Goal: Find specific page/section: Find specific page/section

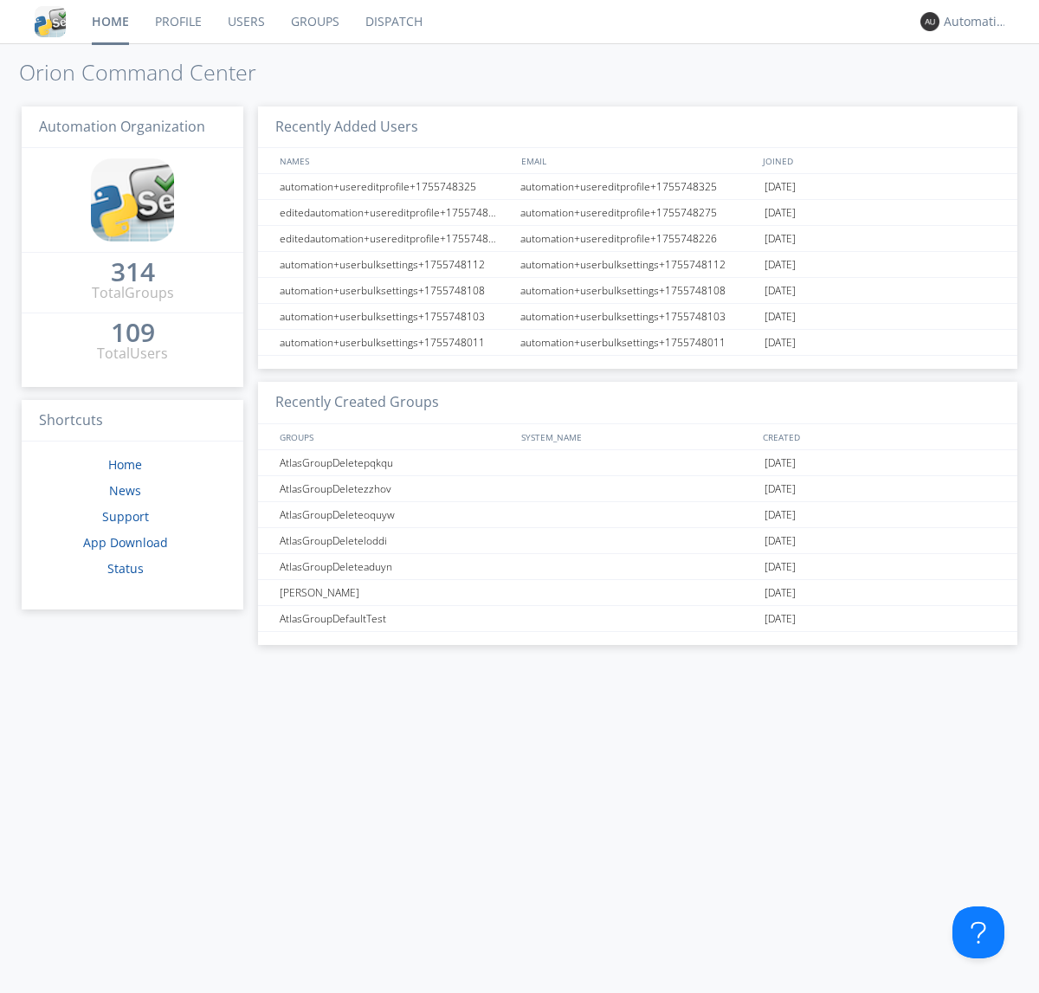
click at [392, 22] on link "Dispatch" at bounding box center [394, 21] width 83 height 43
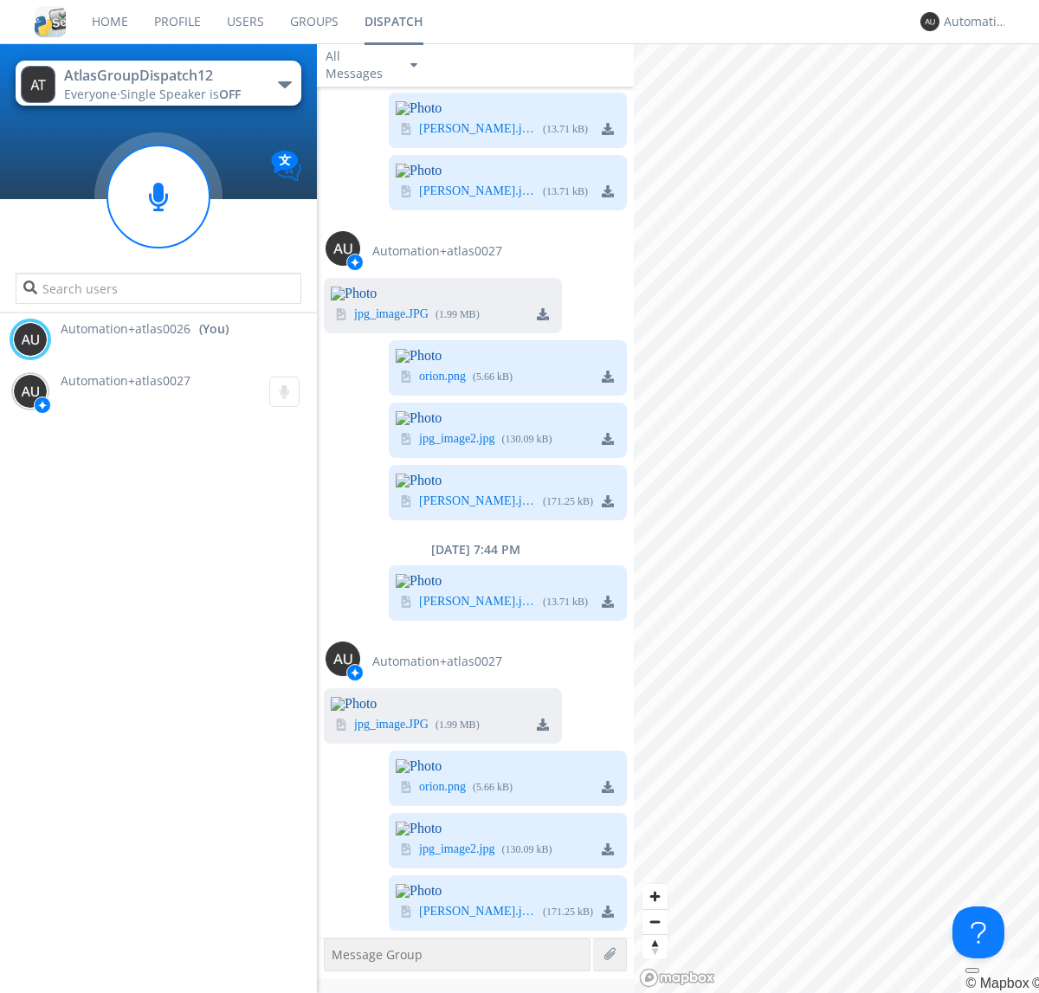
scroll to position [5238, 0]
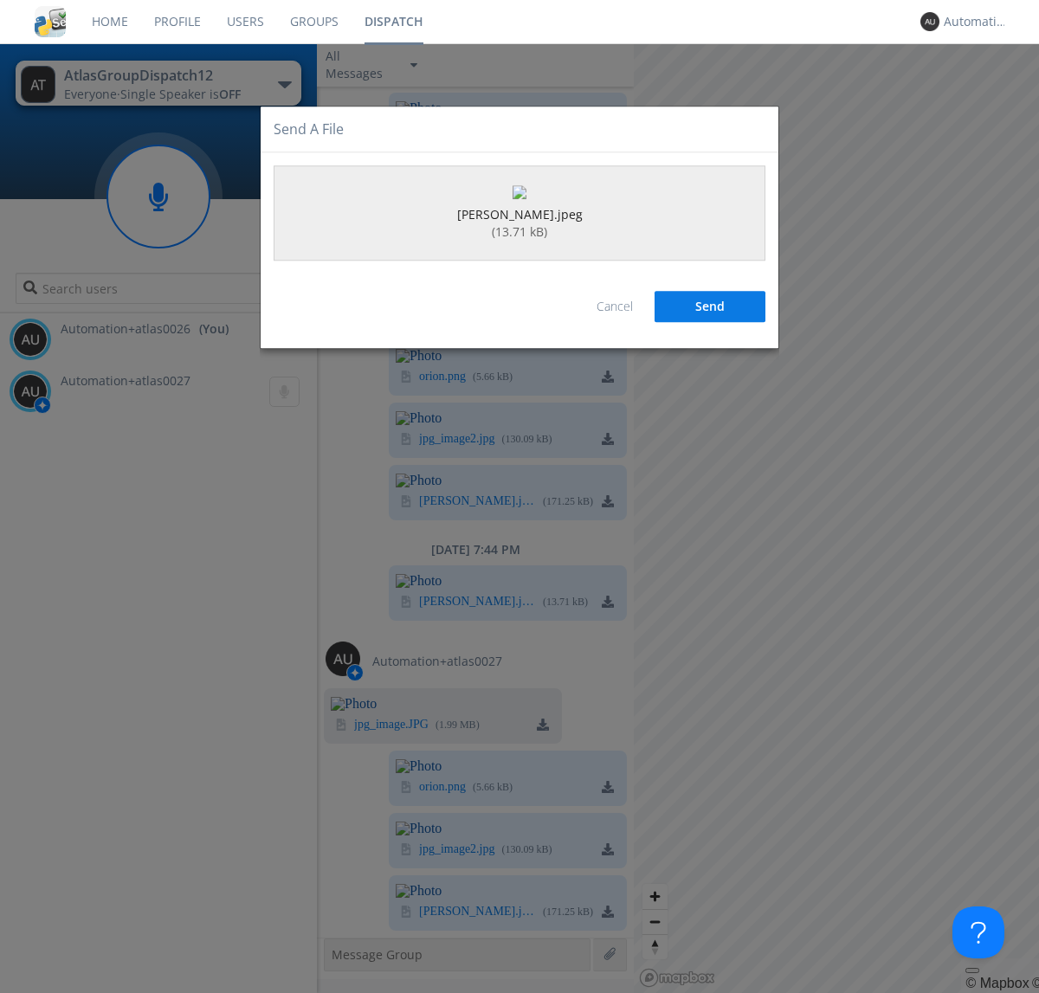
click at [710, 323] on button "Send" at bounding box center [710, 307] width 111 height 31
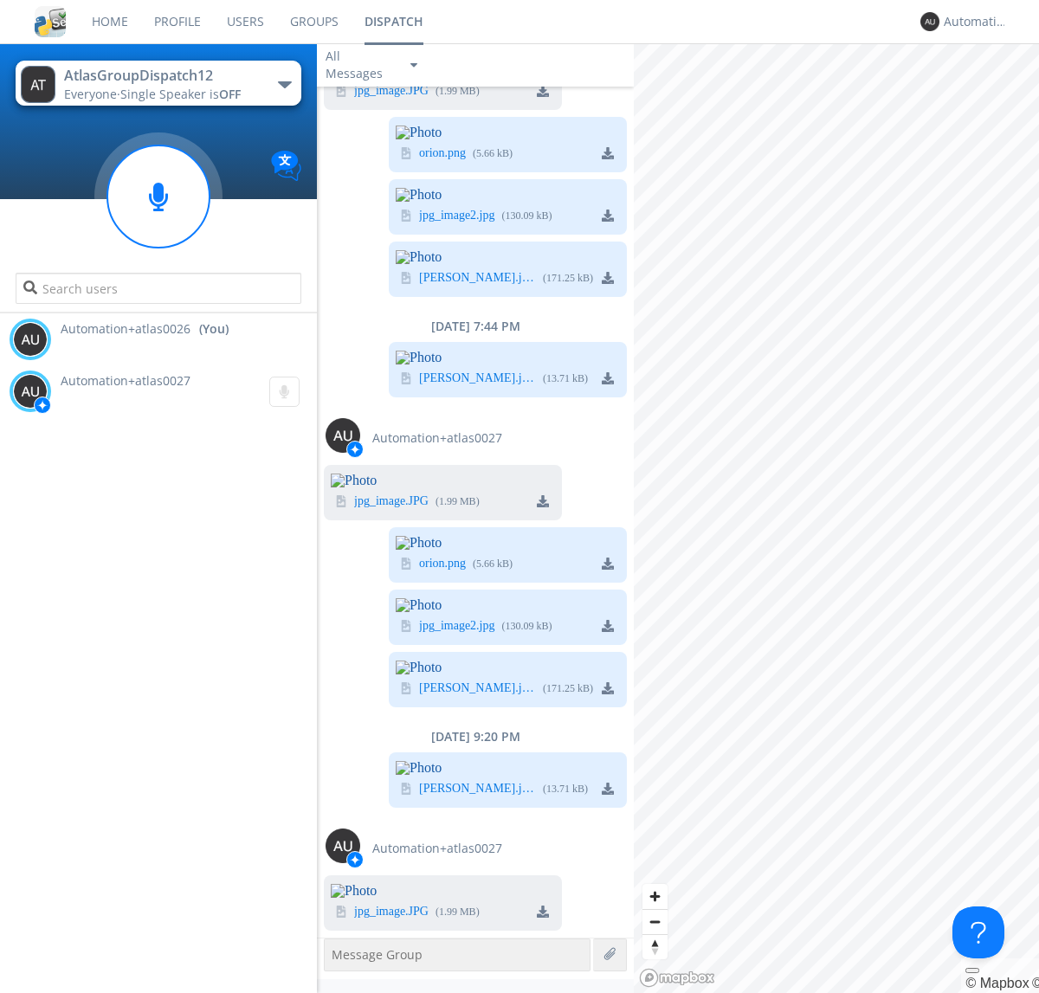
scroll to position [5878, 0]
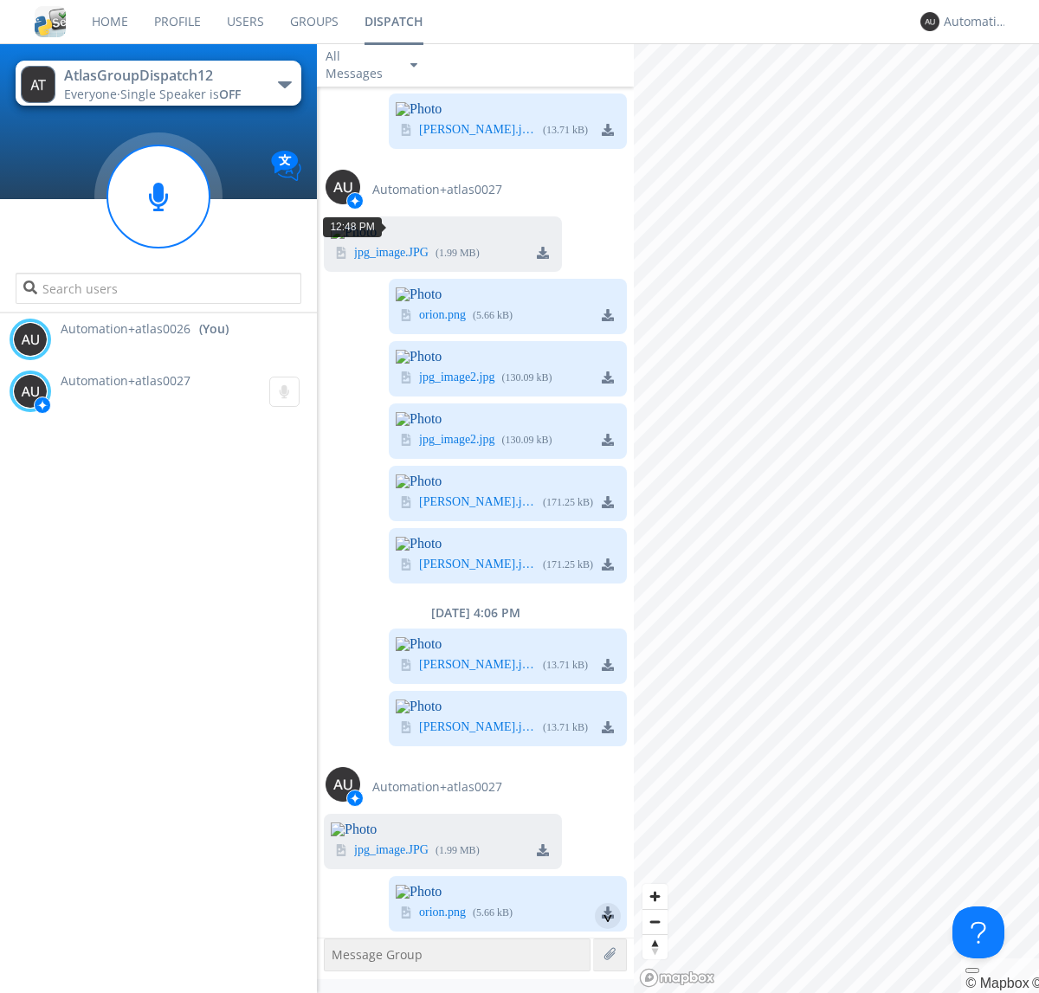
scroll to position [31, 0]
click at [601, 916] on div "^" at bounding box center [608, 916] width 26 height 26
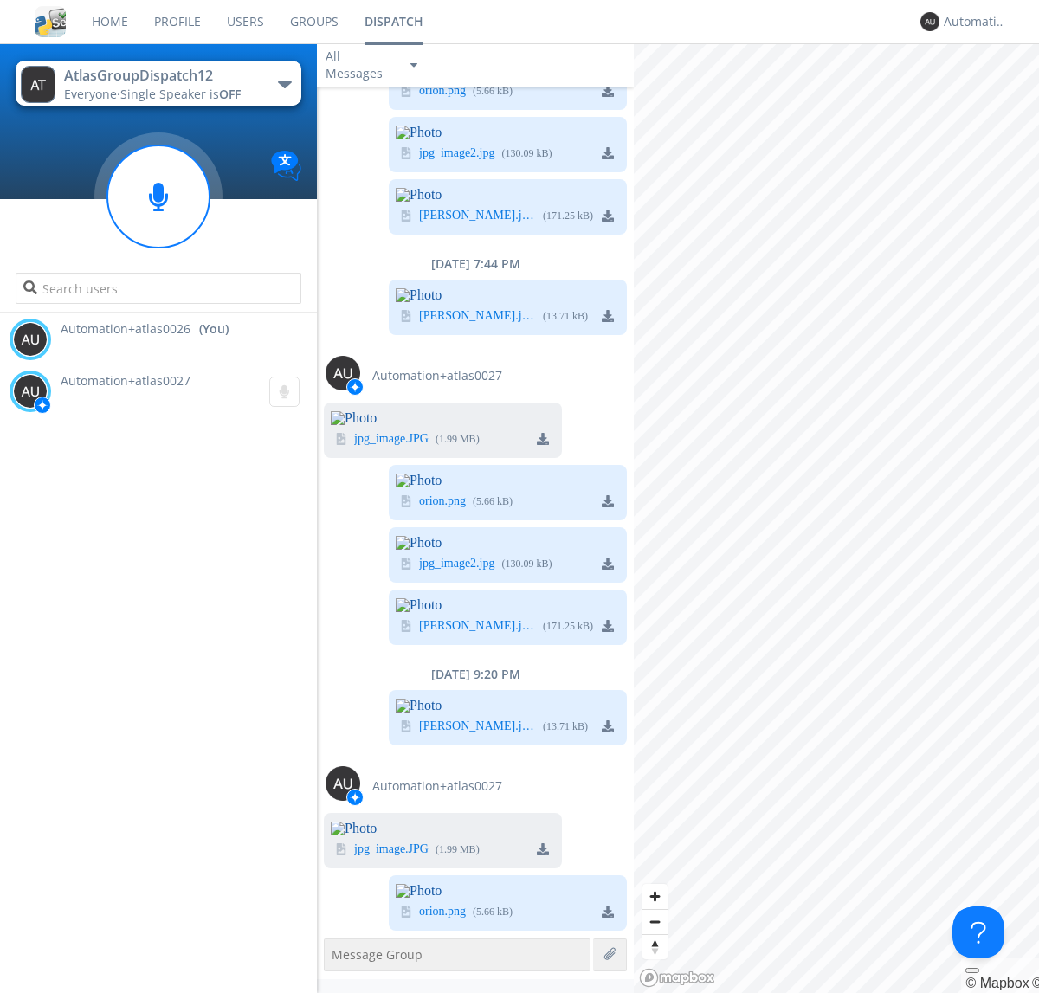
scroll to position [6099, 0]
click at [972, 22] on div "Automation+atlas0026" at bounding box center [976, 21] width 65 height 17
